Goal: Transaction & Acquisition: Book appointment/travel/reservation

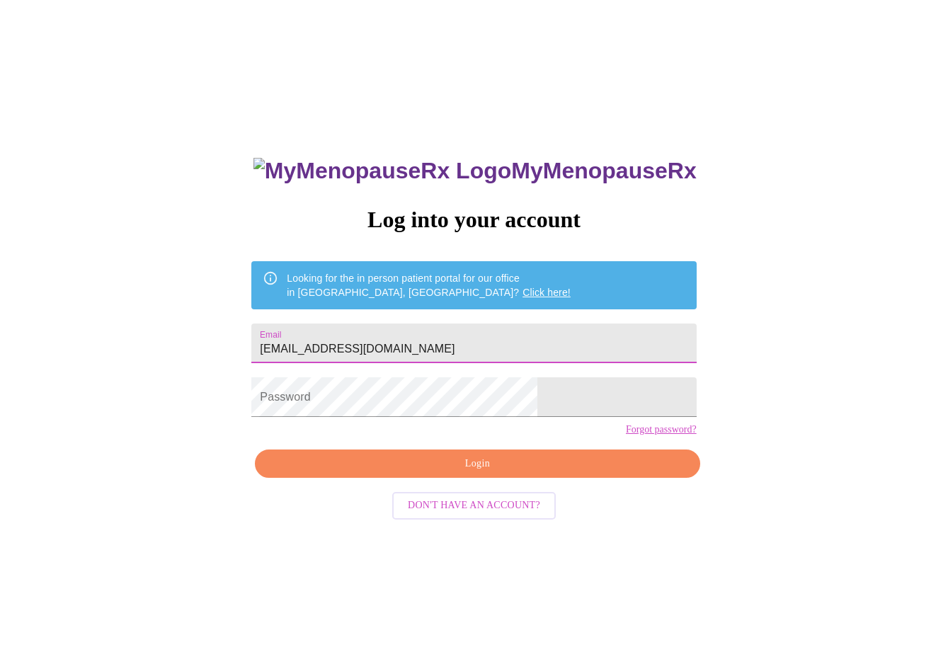
type input "[EMAIL_ADDRESS][DOMAIN_NAME]"
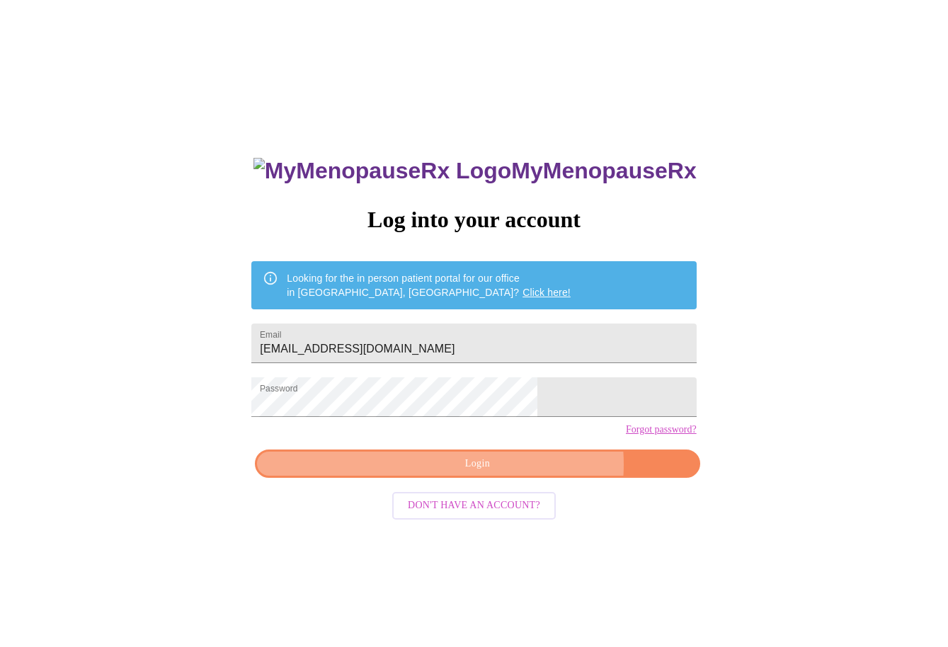
click at [519, 473] on span "Login" at bounding box center [477, 464] width 412 height 18
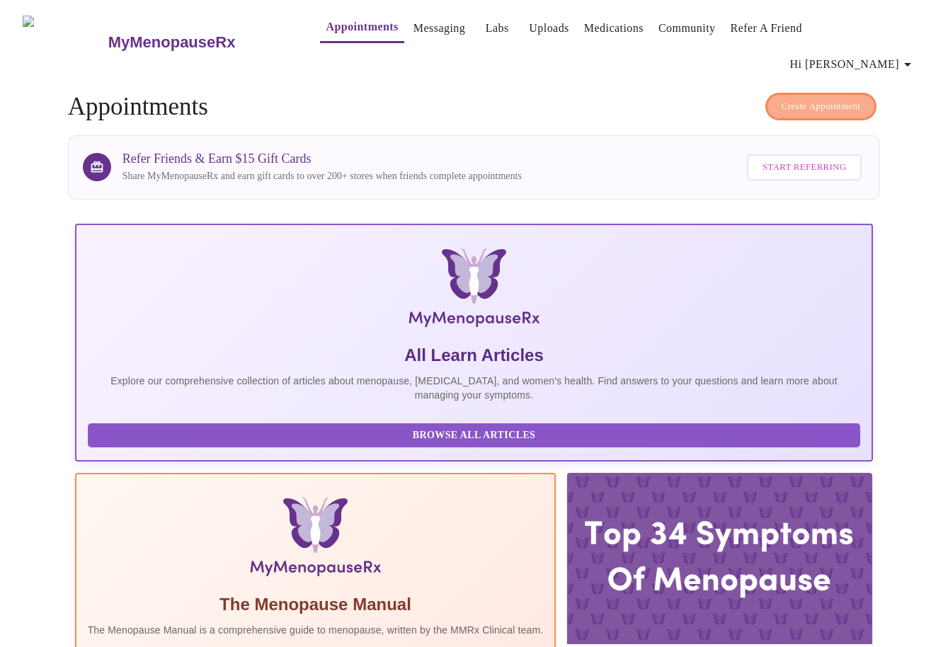
click at [781, 98] on span "Create Appointment" at bounding box center [820, 106] width 79 height 16
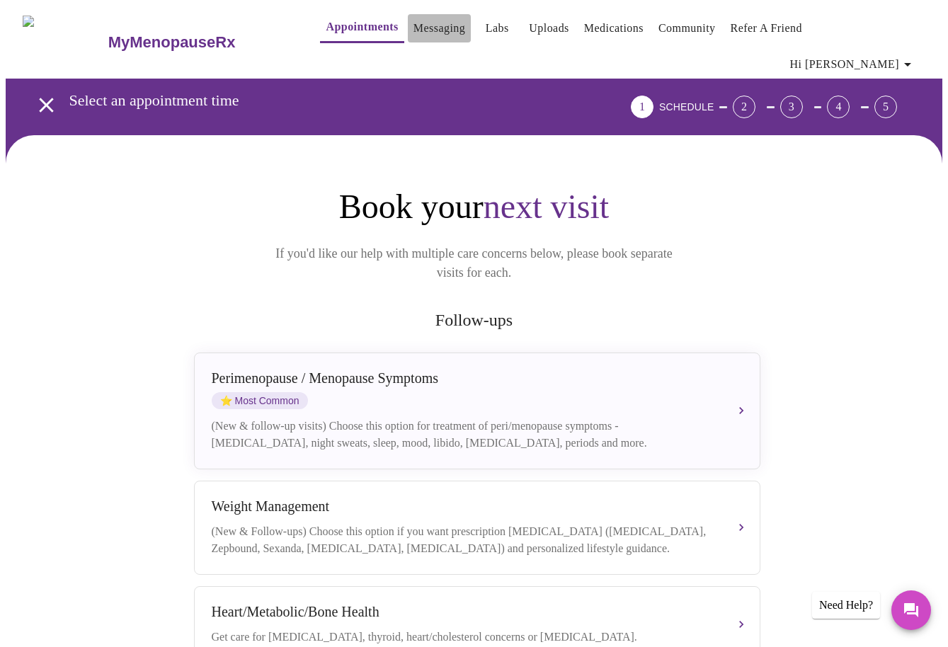
click at [413, 33] on link "Messaging" at bounding box center [439, 28] width 52 height 20
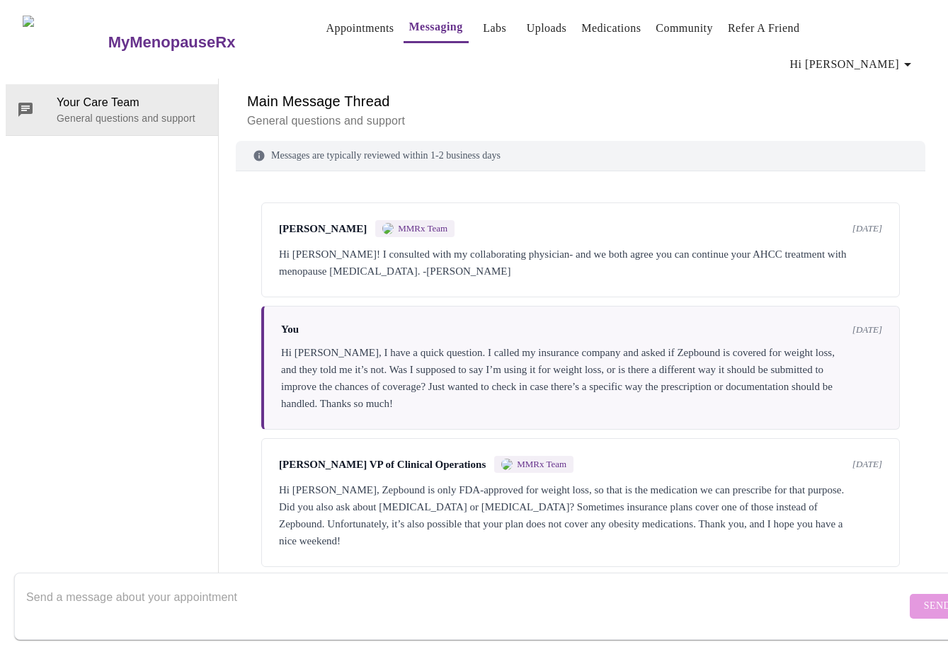
scroll to position [517, 0]
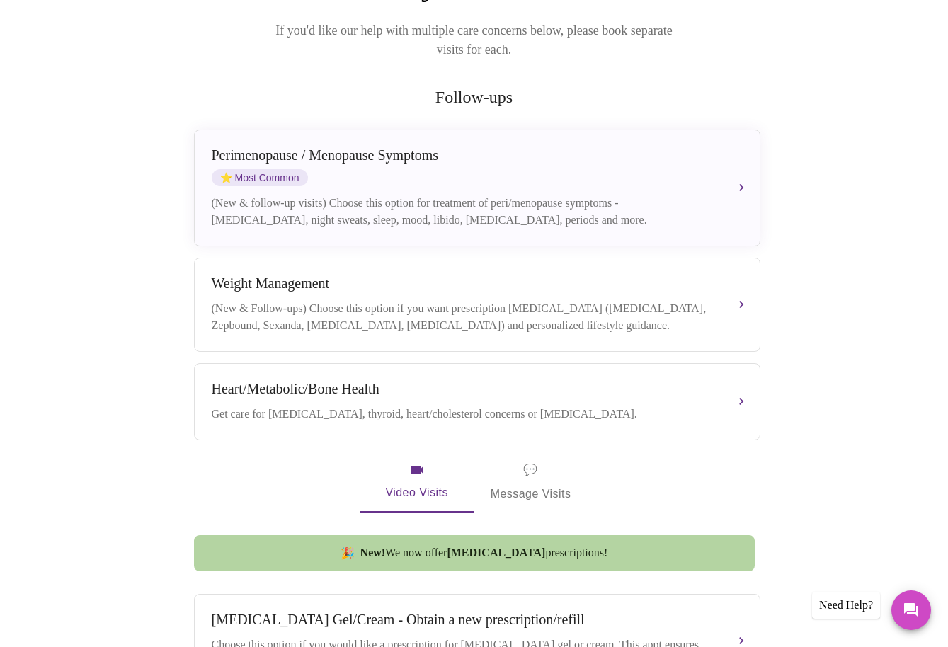
scroll to position [166, 0]
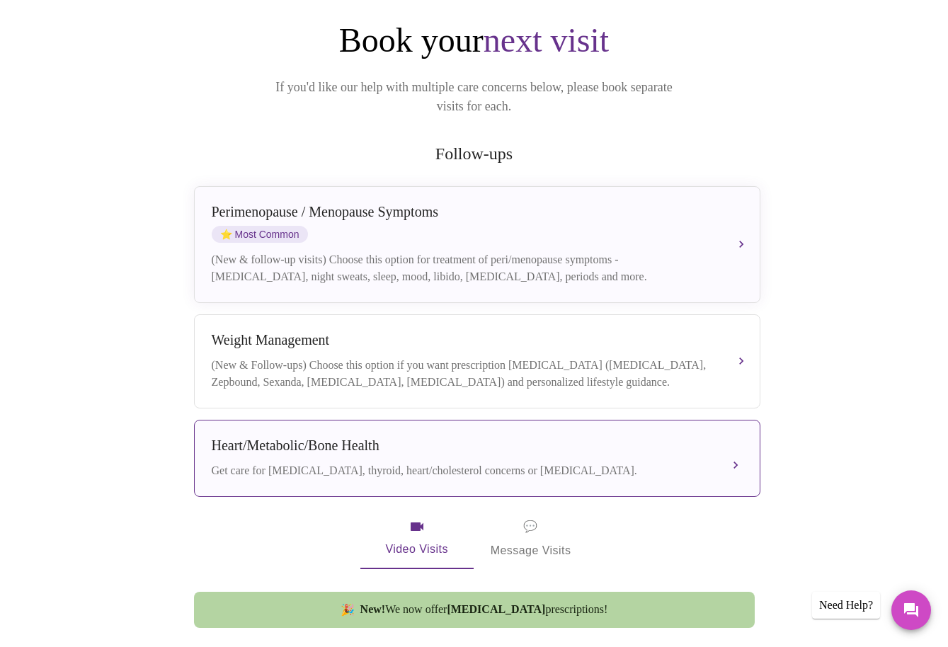
click at [492, 437] on div "Heart/Metabolic/Bone Health" at bounding box center [463, 445] width 502 height 16
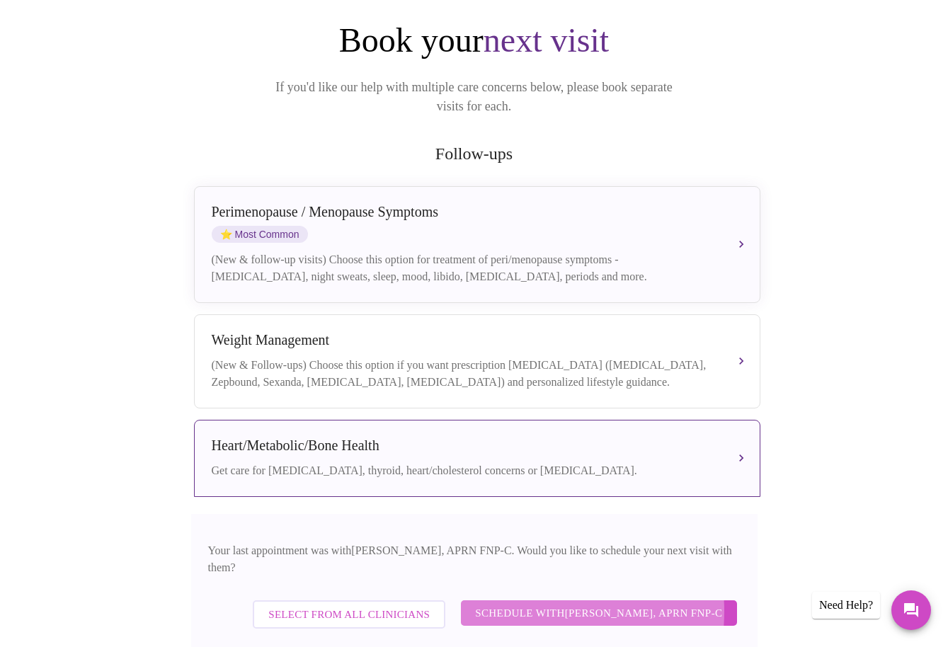
click at [522, 604] on span "Schedule with [PERSON_NAME], APRN FNP-C" at bounding box center [598, 613] width 247 height 18
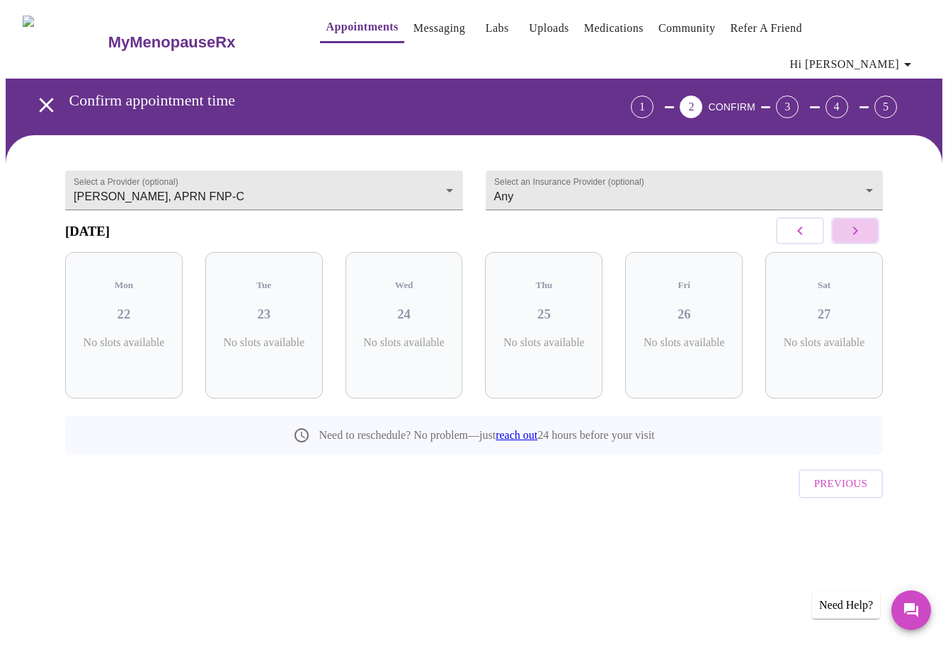
click at [860, 222] on icon "button" at bounding box center [854, 230] width 17 height 17
click at [728, 272] on div "Wed 01 2 Slots Left ( 2 Total)" at bounding box center [683, 325] width 117 height 147
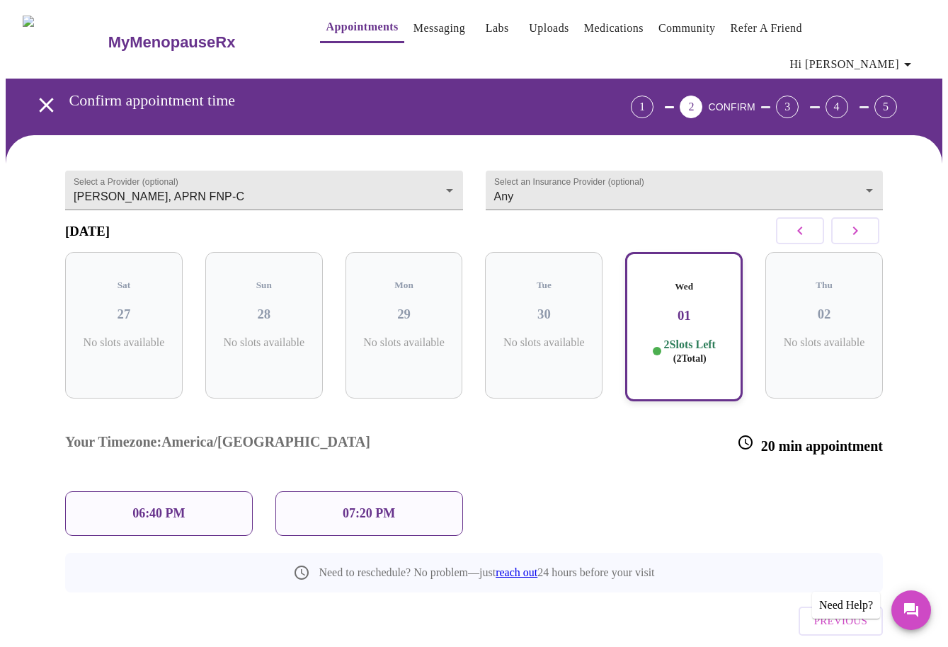
click at [154, 506] on p "06:40 PM" at bounding box center [158, 513] width 52 height 15
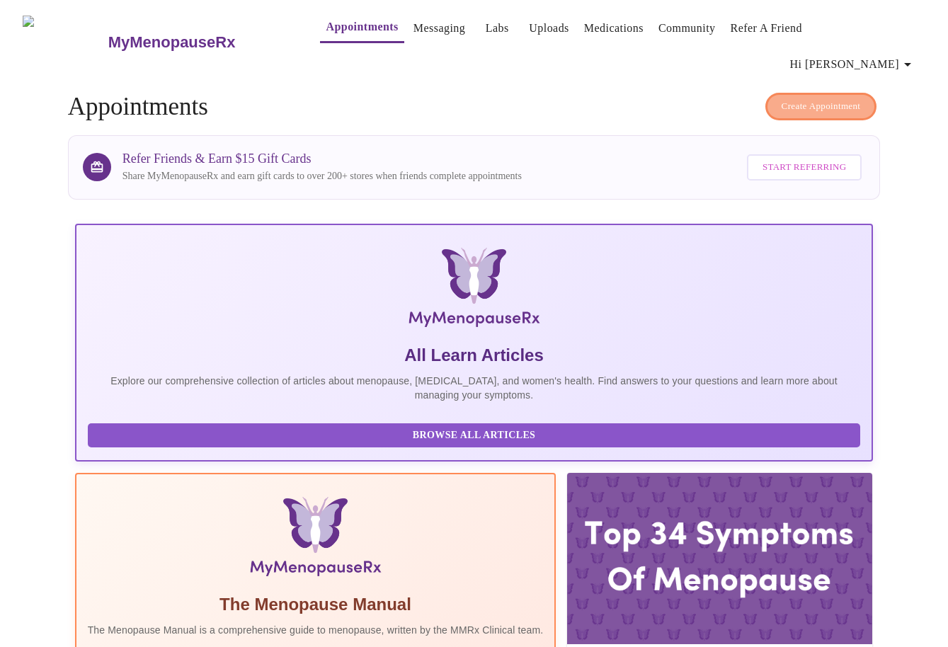
click at [826, 98] on span "Create Appointment" at bounding box center [820, 106] width 79 height 16
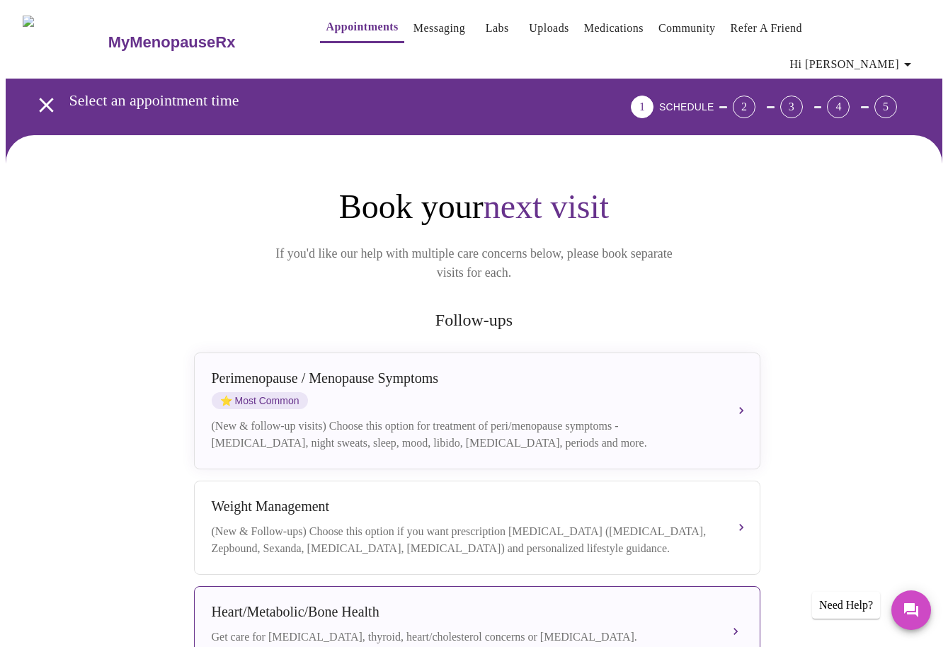
click at [437, 604] on div "Heart/Metabolic/Bone Health" at bounding box center [463, 612] width 502 height 16
click at [627, 586] on button "Heart/Metabolic/Bone Health Get care for [MEDICAL_DATA], thyroid, heart/cholest…" at bounding box center [477, 624] width 566 height 77
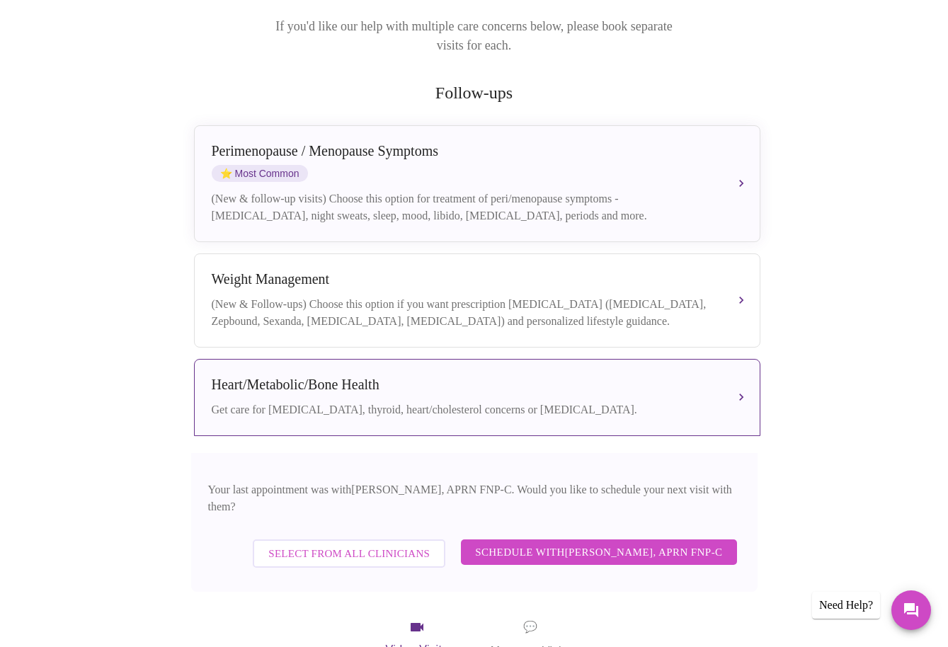
scroll to position [229, 0]
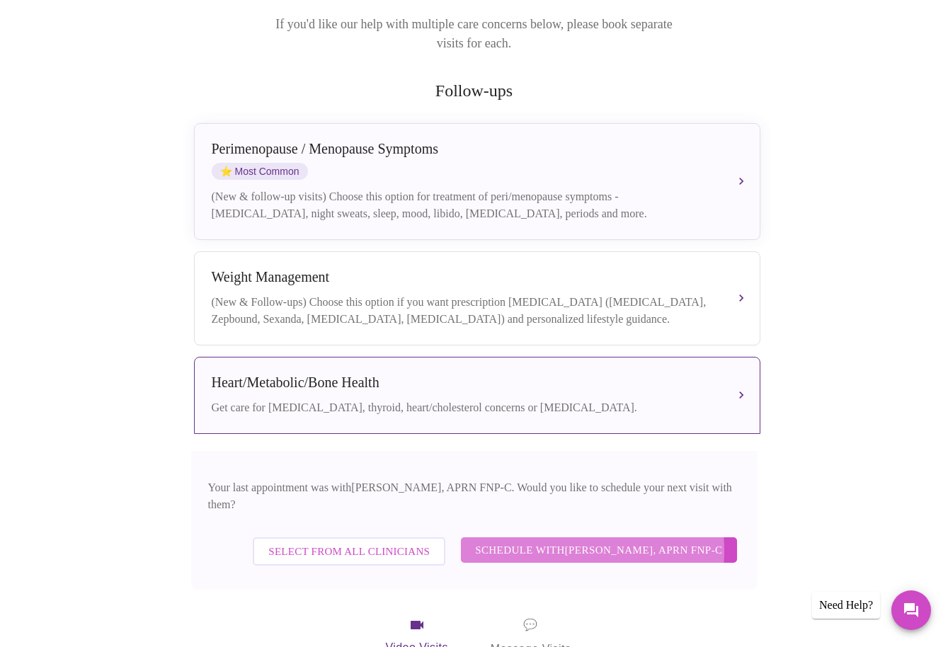
click at [563, 541] on span "Schedule with [PERSON_NAME], APRN FNP-C" at bounding box center [598, 550] width 247 height 18
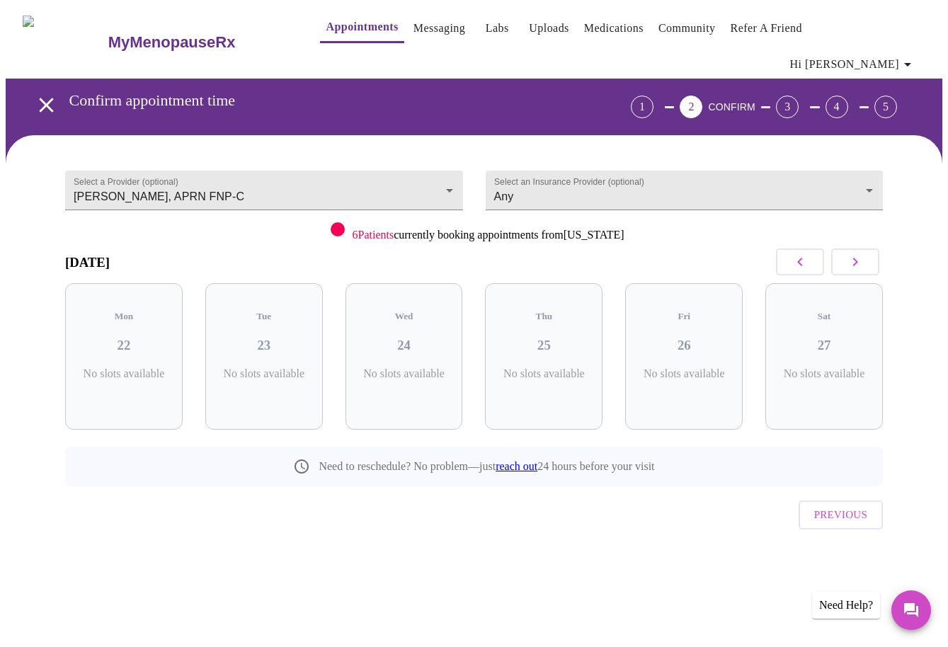
click at [856, 253] on icon "button" at bounding box center [854, 261] width 17 height 17
click at [696, 338] on h3 "07" at bounding box center [683, 346] width 95 height 16
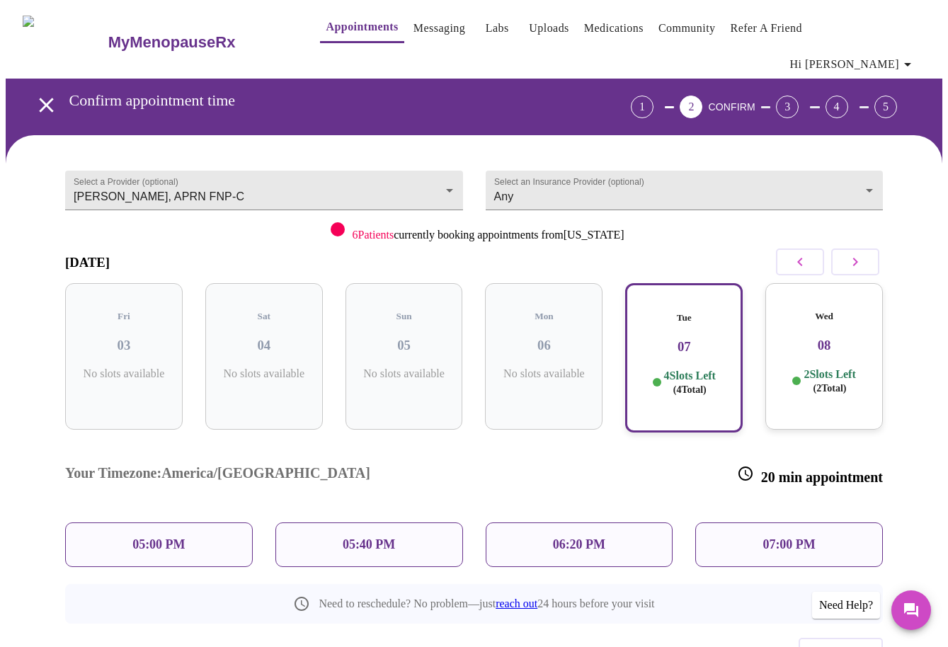
click at [641, 522] on div "06:20 PM" at bounding box center [580, 544] width 188 height 45
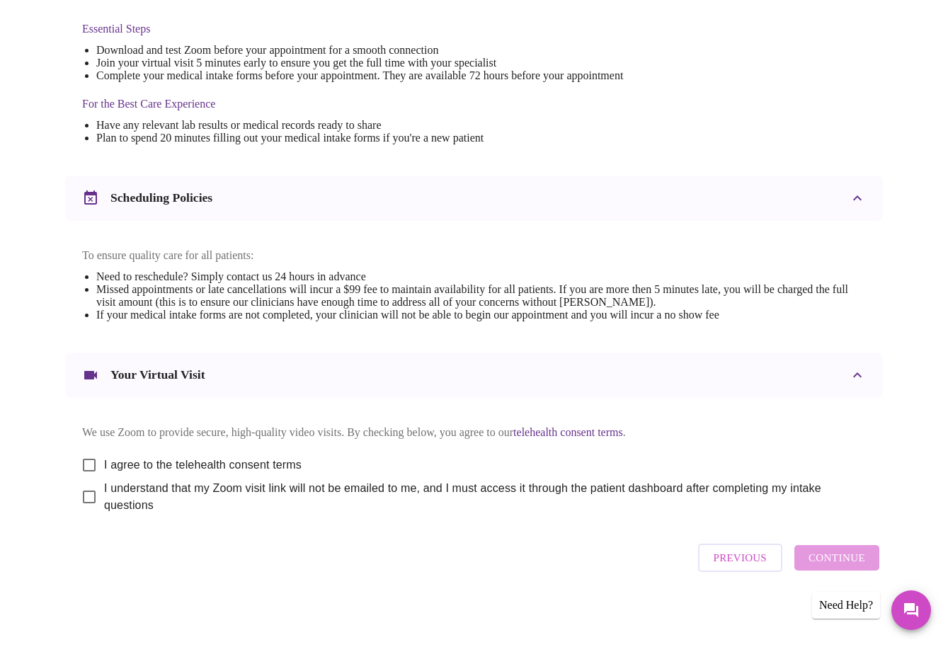
scroll to position [383, 0]
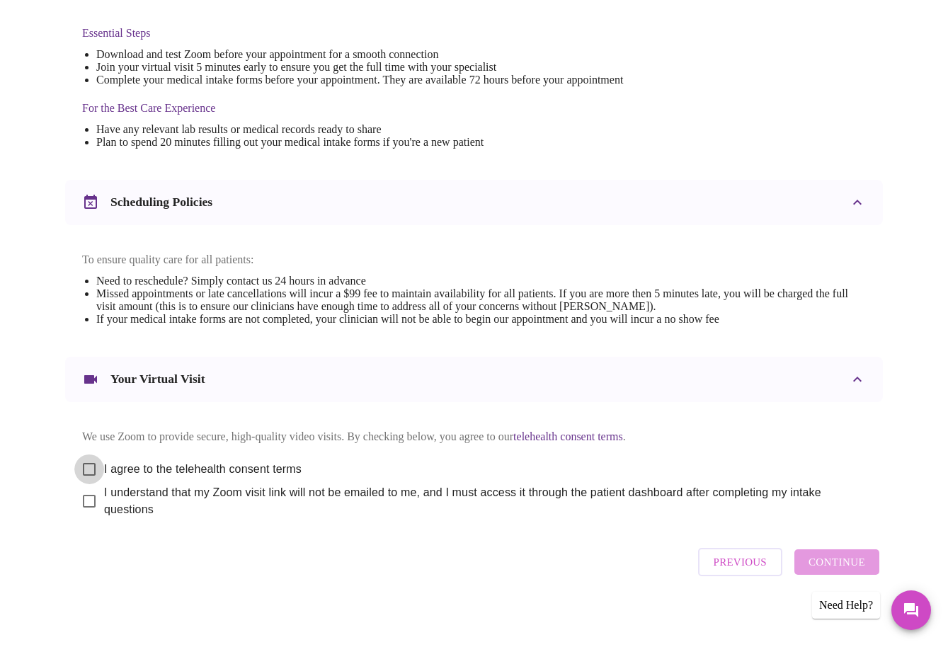
click at [74, 464] on input "I agree to the telehealth consent terms" at bounding box center [89, 469] width 30 height 30
checkbox input "true"
click at [77, 495] on input "I understand that my Zoom visit link will not be emailed to me, and I must acce…" at bounding box center [89, 501] width 30 height 30
checkbox input "true"
click at [817, 561] on span "Continue" at bounding box center [836, 562] width 57 height 18
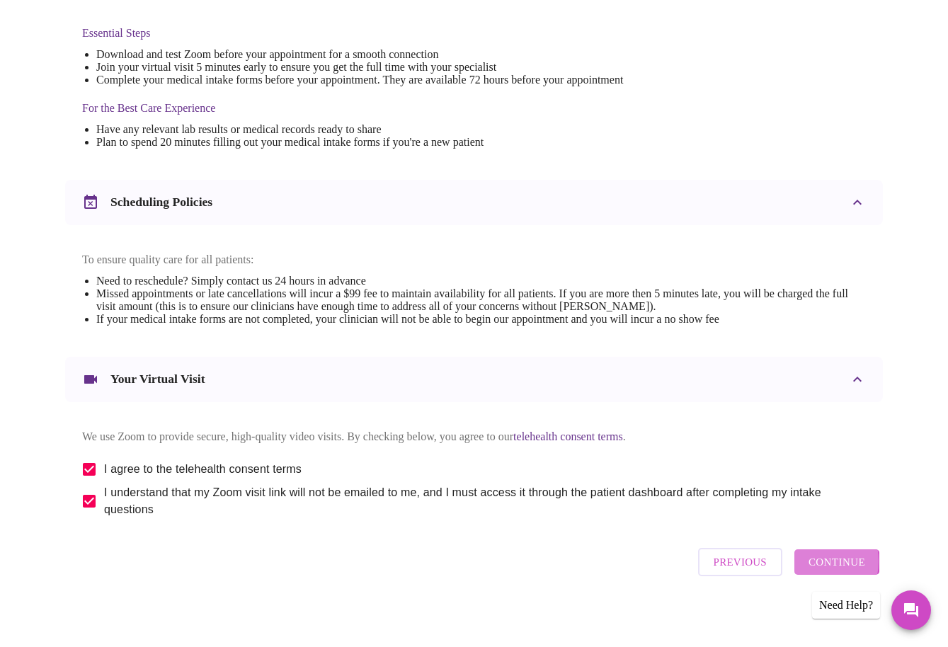
scroll to position [0, 0]
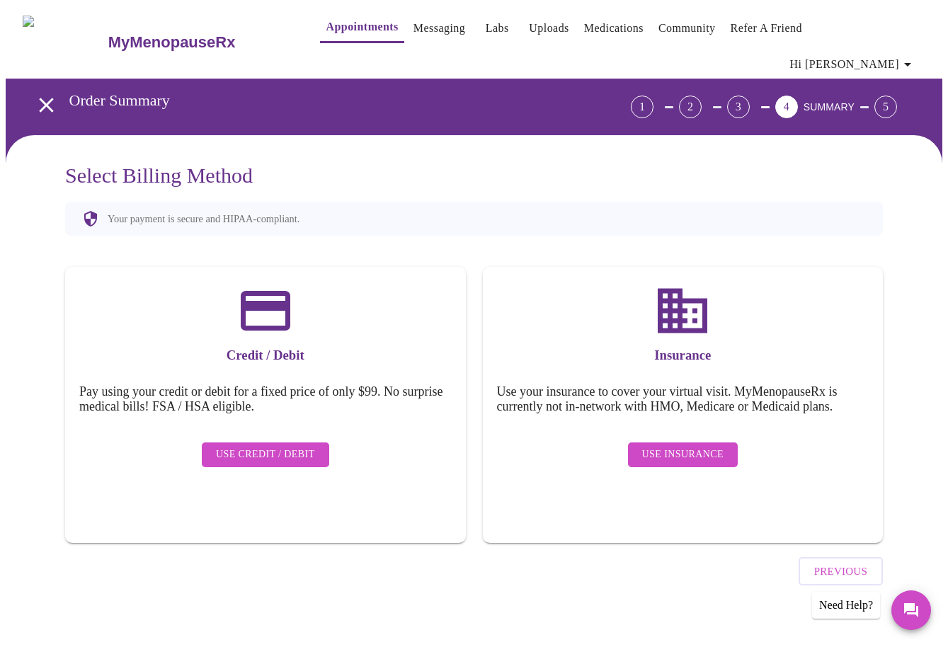
click at [704, 435] on div "Use Insurance" at bounding box center [683, 454] width 372 height 39
click at [702, 446] on span "Use Insurance" at bounding box center [682, 455] width 81 height 18
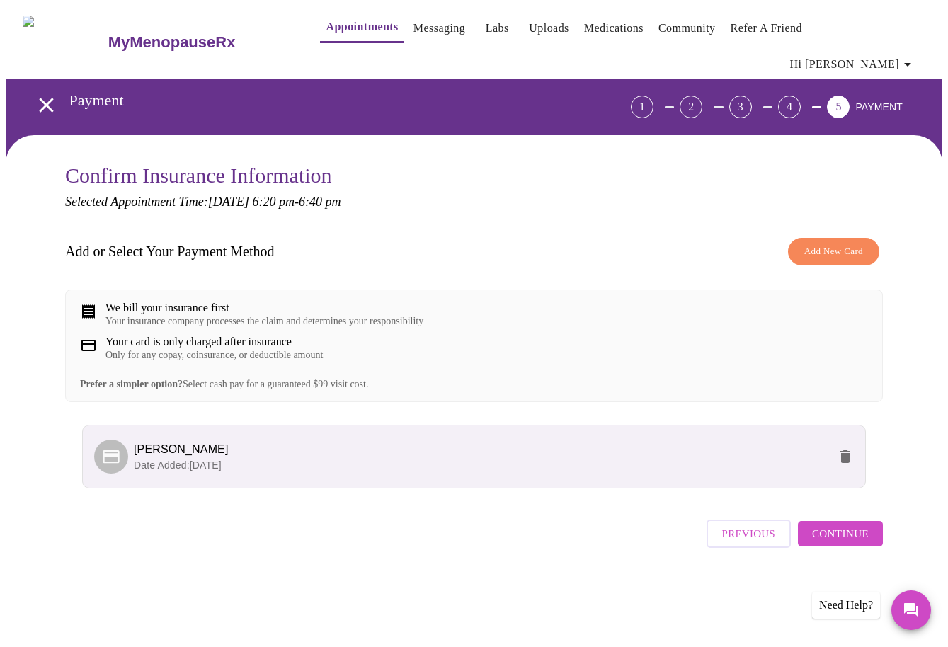
click at [836, 532] on span "Continue" at bounding box center [840, 533] width 57 height 18
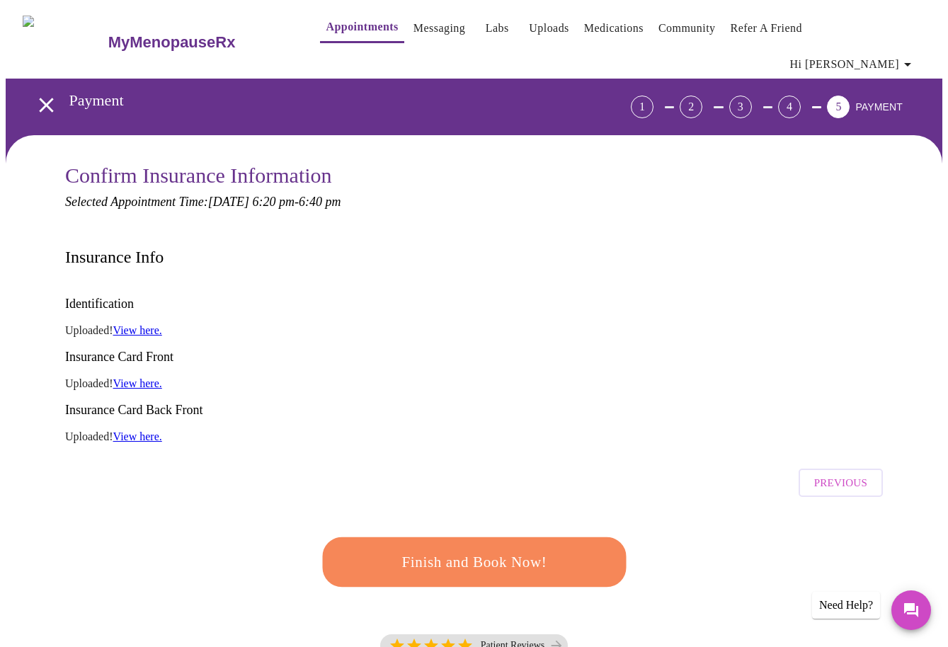
click at [565, 549] on span "Finish and Book Now!" at bounding box center [474, 562] width 262 height 26
